Goal: Task Accomplishment & Management: Manage account settings

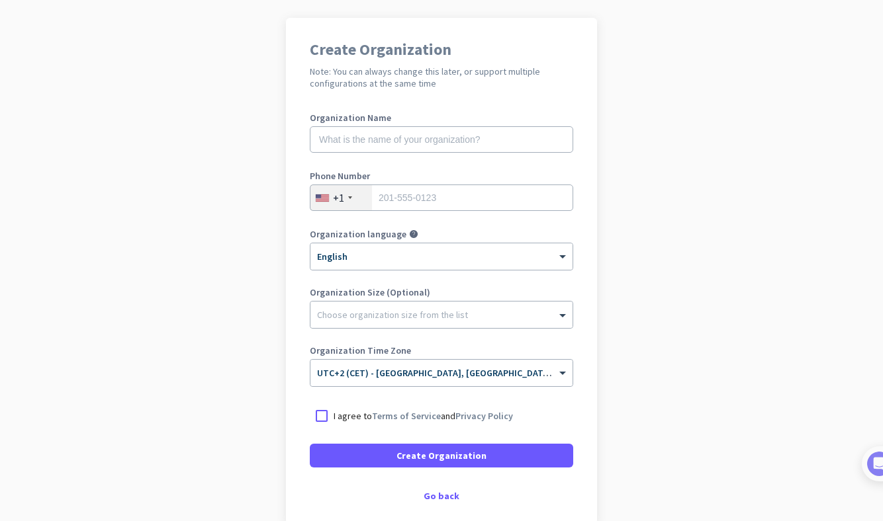
scroll to position [91, 0]
click at [445, 492] on div "Go back" at bounding box center [441, 494] width 263 height 9
